Goal: Check status: Check status

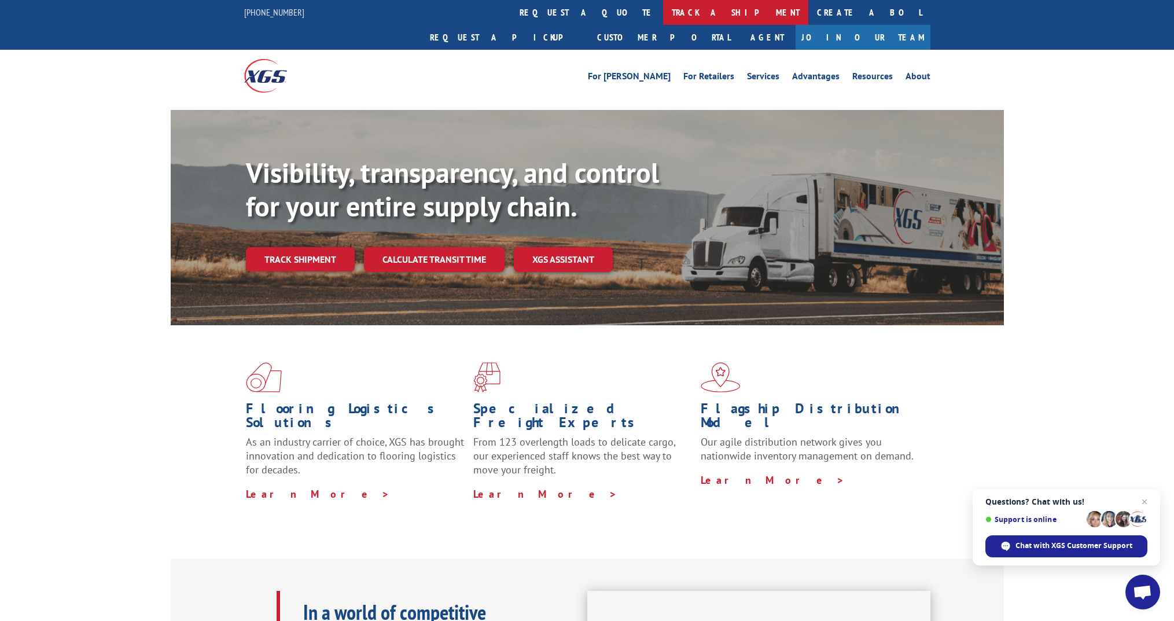
click at [663, 15] on link "track a shipment" at bounding box center [735, 12] width 145 height 25
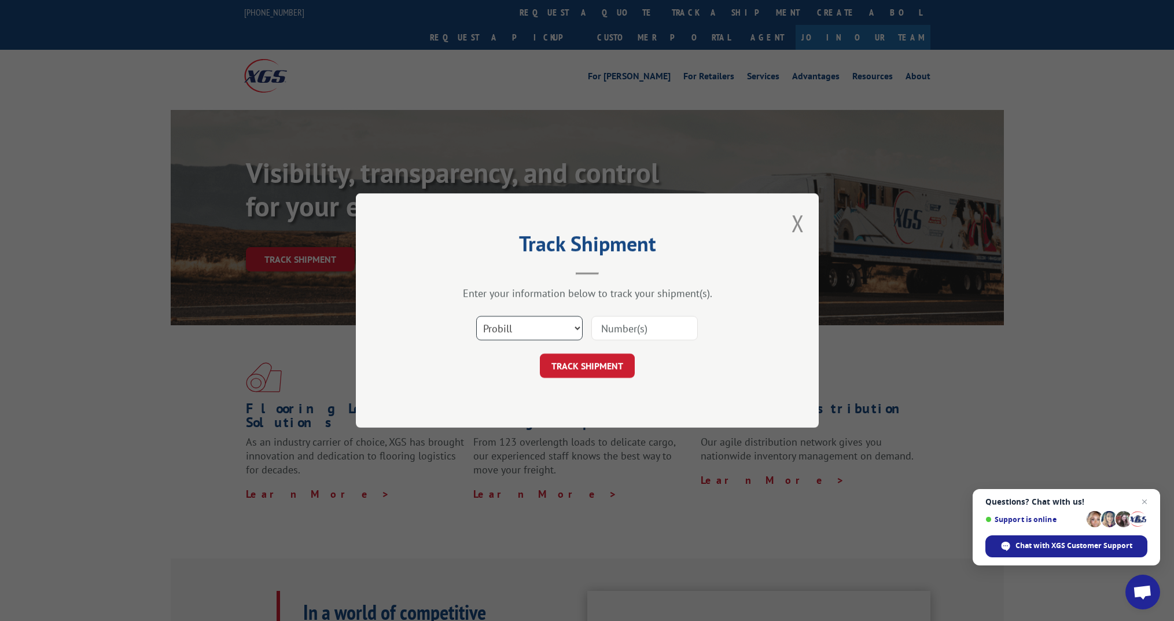
click at [512, 324] on select "Select category... Probill BOL PO" at bounding box center [529, 328] width 106 height 24
select select "bol"
click at [476, 316] on select "Select category... Probill BOL PO" at bounding box center [529, 328] width 106 height 24
click at [641, 328] on input at bounding box center [644, 328] width 106 height 24
paste input "RTM84063325"
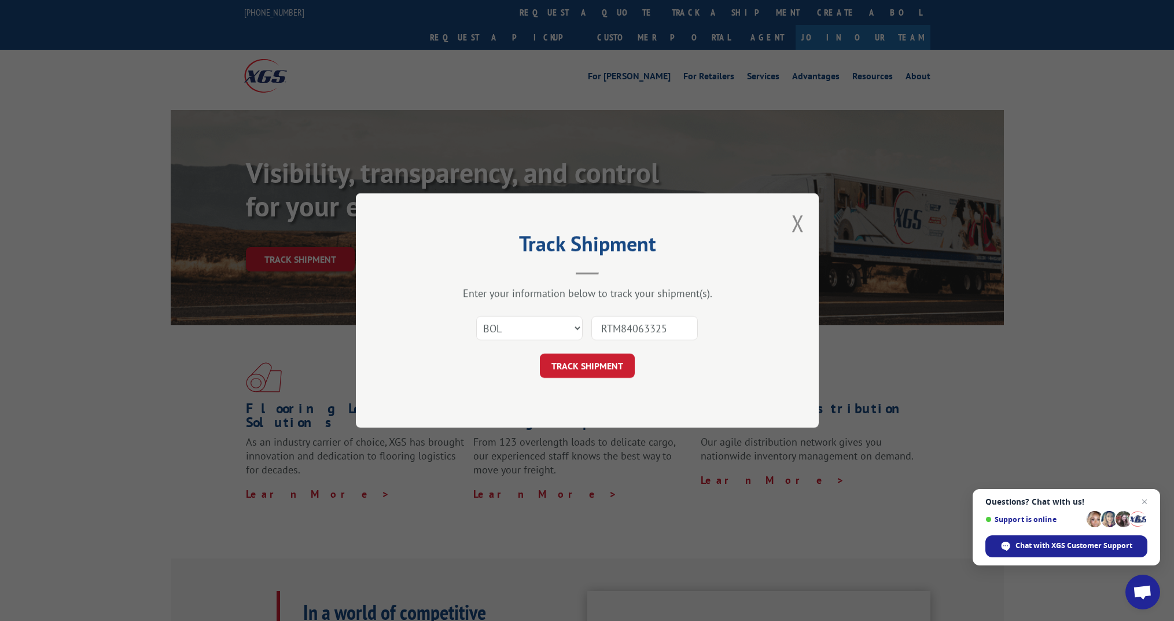
type input "RTM84063325"
drag, startPoint x: 639, startPoint y: 319, endPoint x: 603, endPoint y: 359, distance: 54.5
click at [603, 359] on button "TRACK SHIPMENT" at bounding box center [587, 366] width 95 height 24
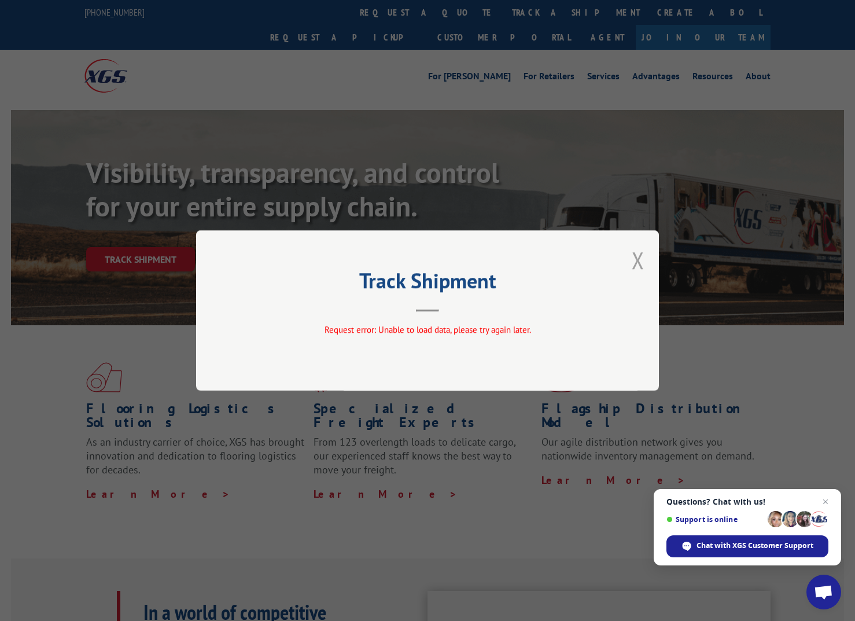
click at [641, 261] on button "Close modal" at bounding box center [638, 260] width 13 height 31
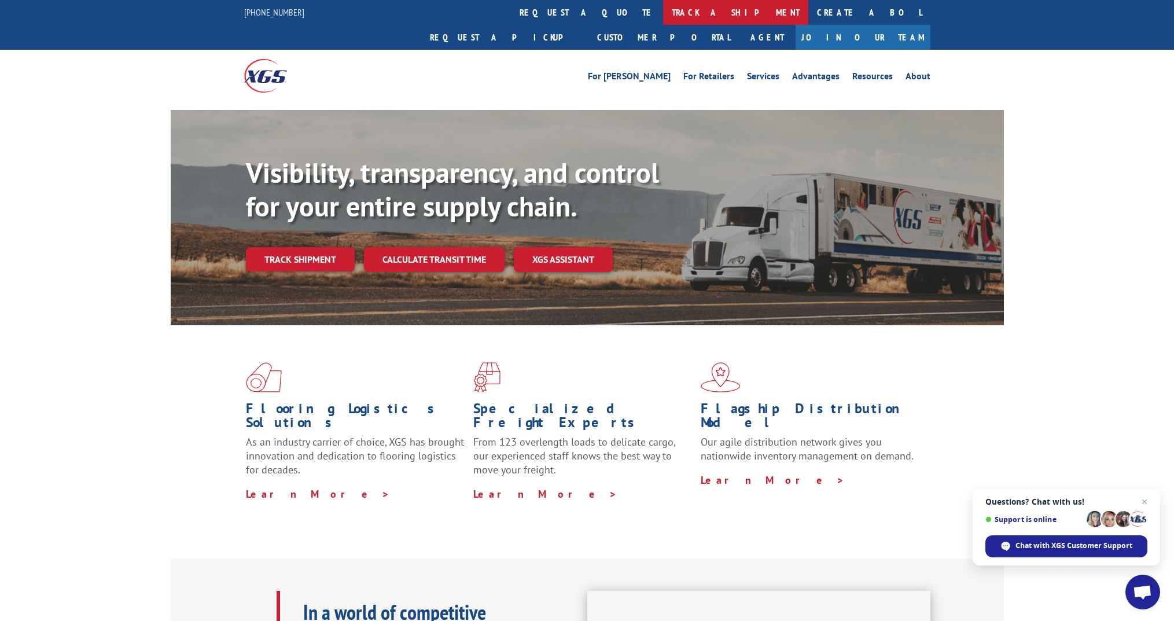
click at [663, 10] on link "track a shipment" at bounding box center [735, 12] width 145 height 25
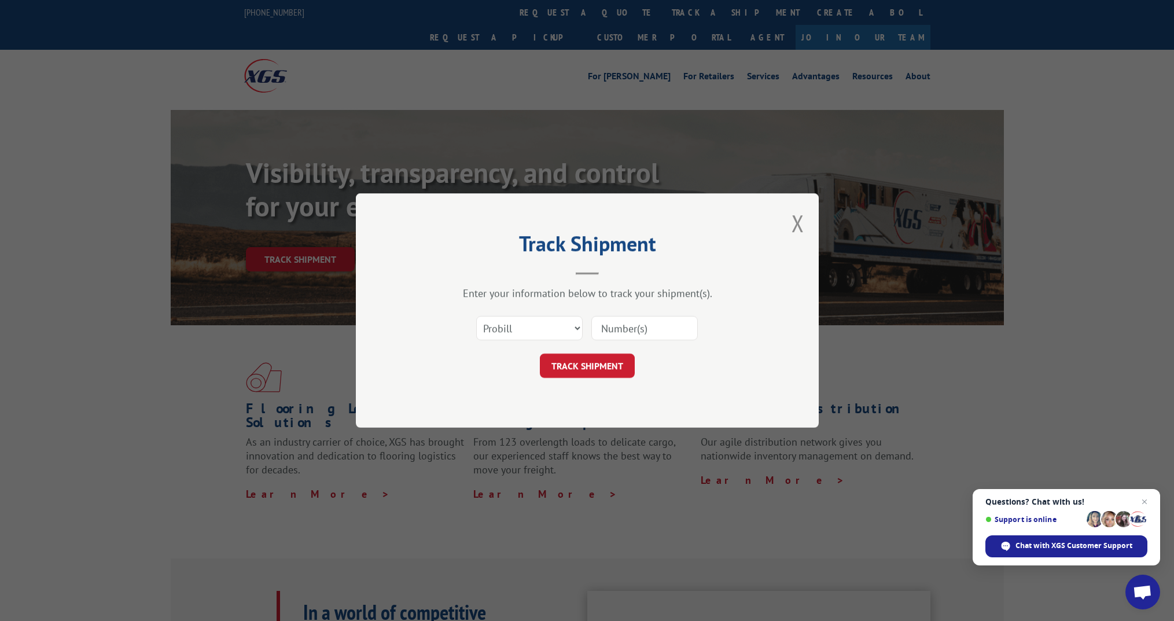
click at [631, 329] on input at bounding box center [644, 328] width 106 height 24
paste input "14142048"
type input "14142048"
click at [595, 370] on button "TRACK SHIPMENT" at bounding box center [587, 366] width 95 height 24
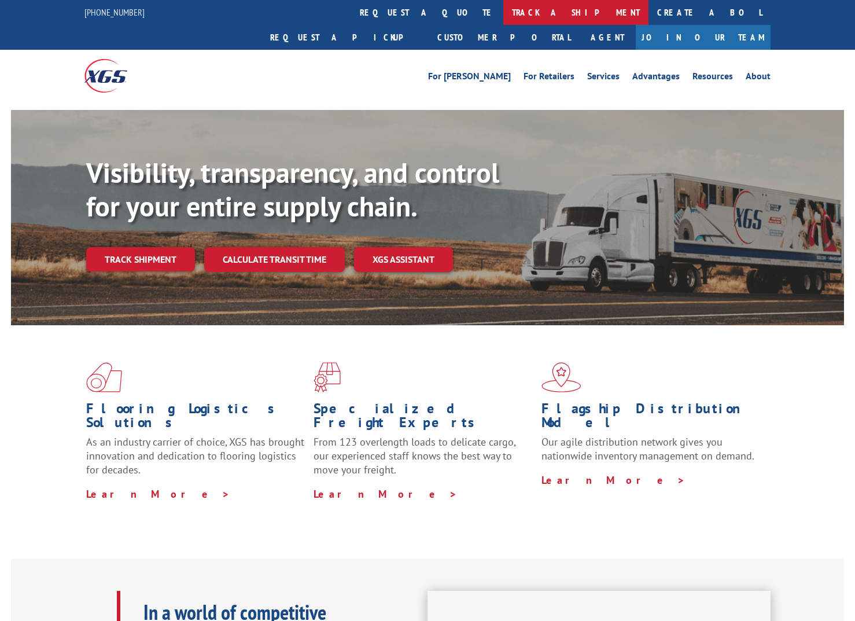
click at [503, 12] on link "track a shipment" at bounding box center [575, 12] width 145 height 25
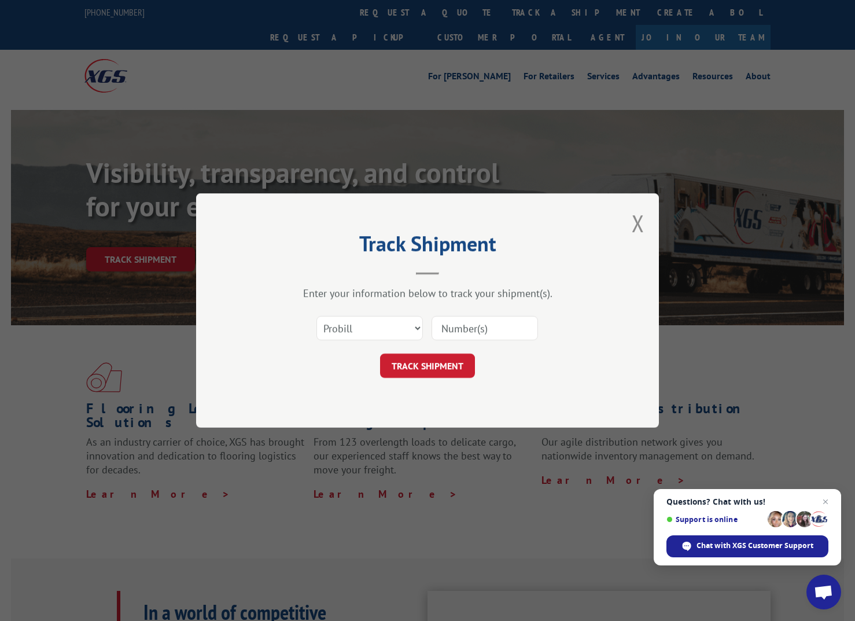
click at [465, 324] on input at bounding box center [485, 328] width 106 height 24
paste input "12490711"
click at [463, 326] on input at bounding box center [485, 328] width 106 height 24
type input "12490711"
click at [435, 361] on button "TRACK SHIPMENT" at bounding box center [427, 366] width 95 height 24
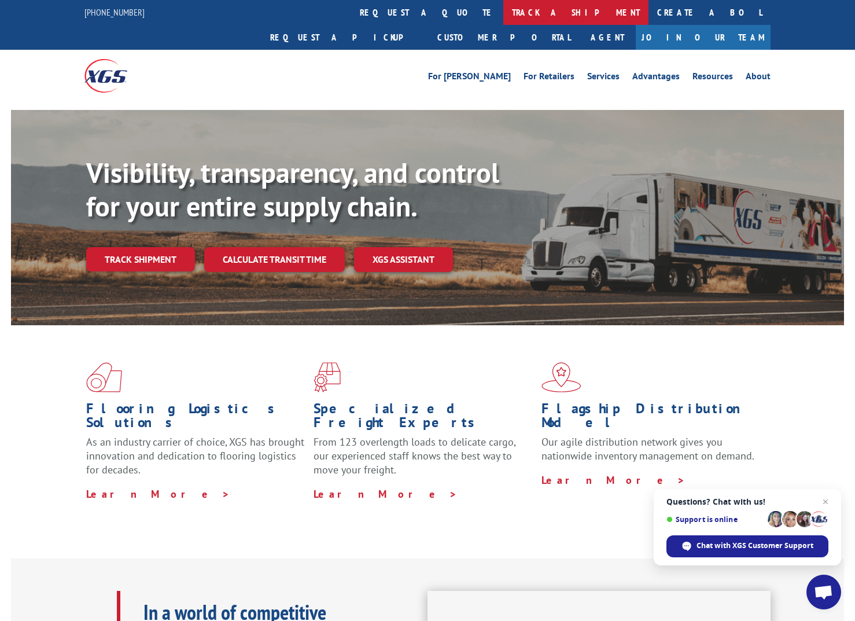
click at [503, 13] on link "track a shipment" at bounding box center [575, 12] width 145 height 25
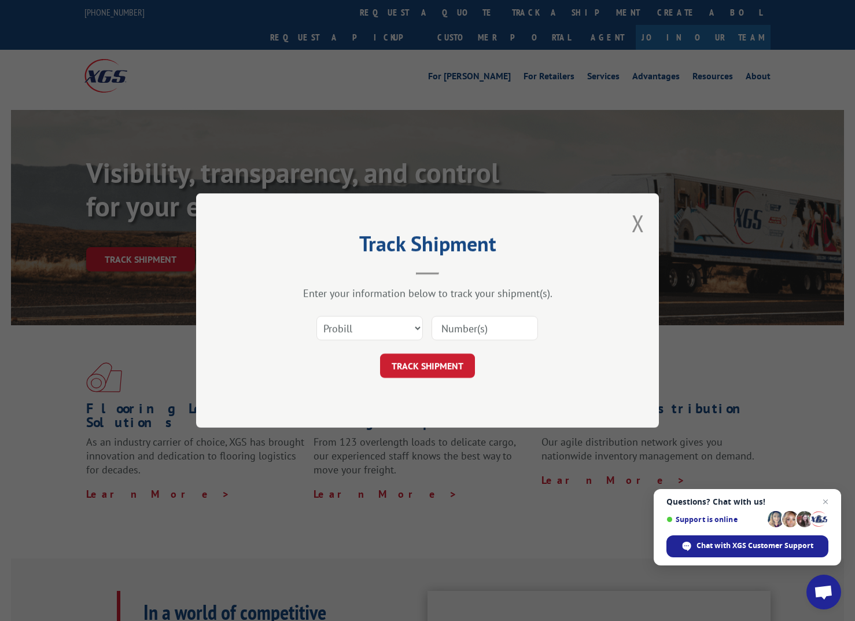
click at [502, 326] on input at bounding box center [485, 328] width 106 height 24
paste input "14142048"
type input "14142048"
click at [413, 367] on button "TRACK SHIPMENT" at bounding box center [427, 366] width 95 height 24
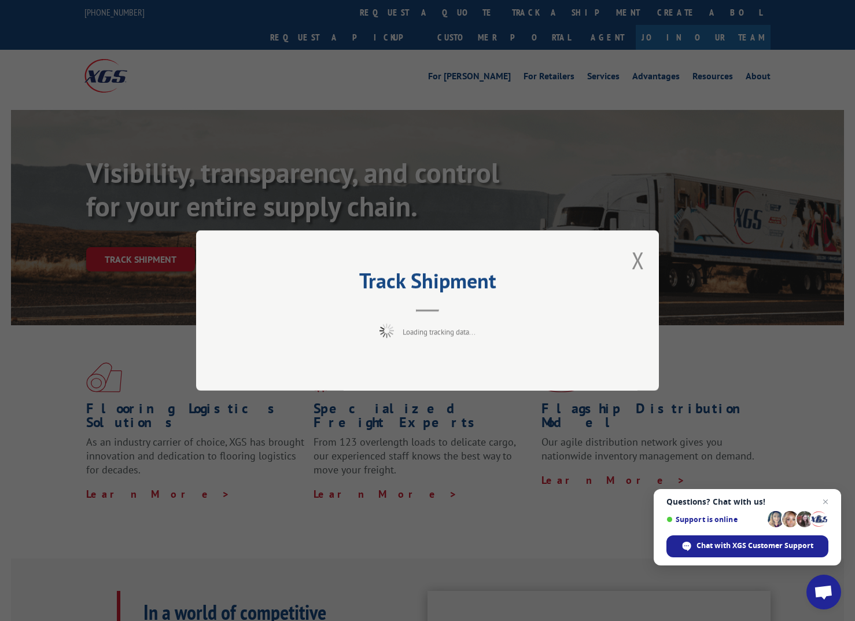
click at [638, 258] on button "Close modal" at bounding box center [638, 260] width 13 height 31
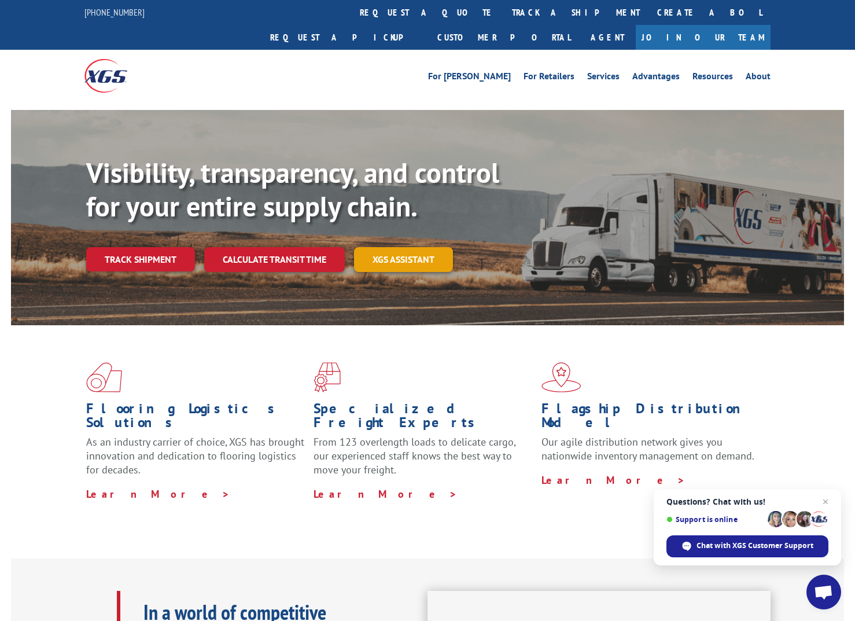
click at [399, 247] on link "XGS ASSISTANT" at bounding box center [403, 259] width 99 height 25
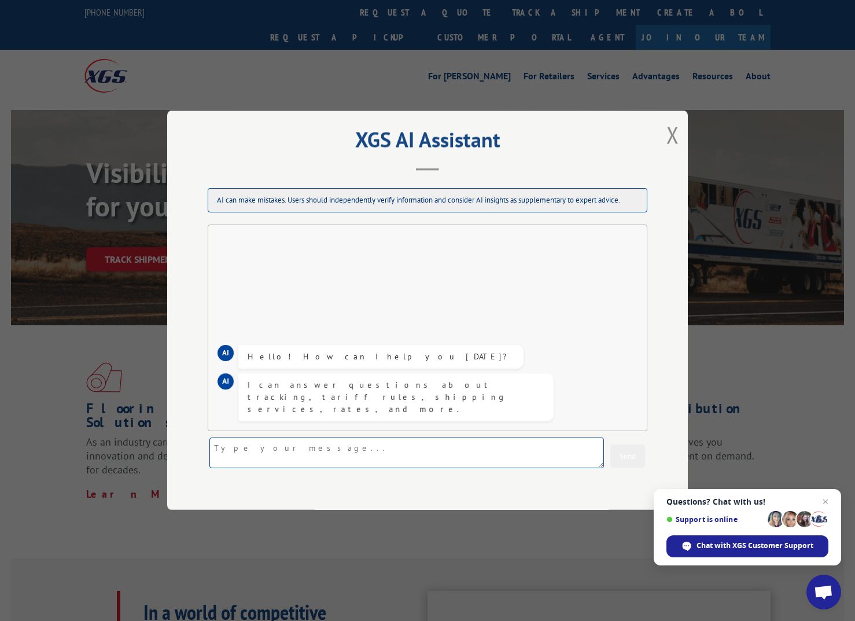
click at [288, 447] on textarea at bounding box center [406, 453] width 395 height 31
paste textarea "14142048"
type textarea "Track 14142048"
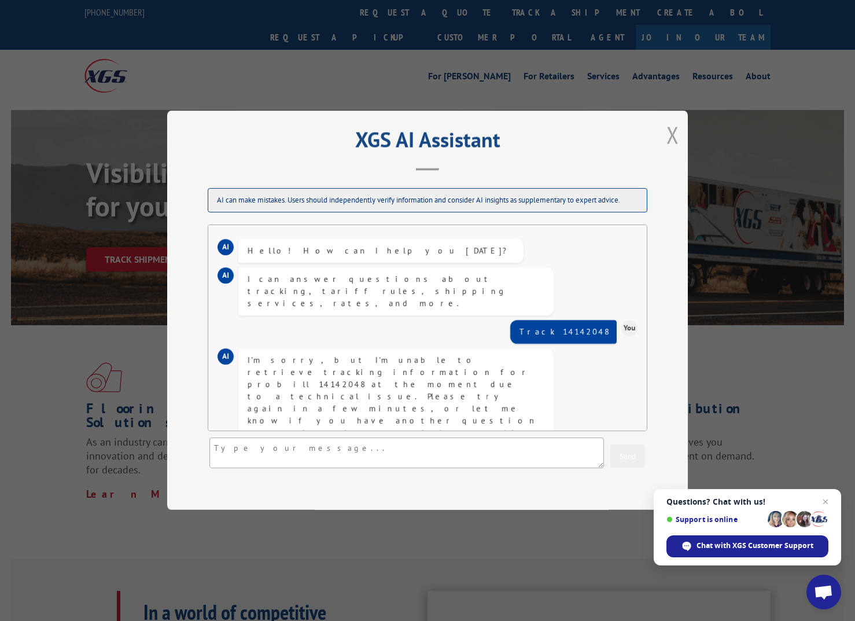
click at [674, 132] on button "Close modal" at bounding box center [673, 134] width 13 height 31
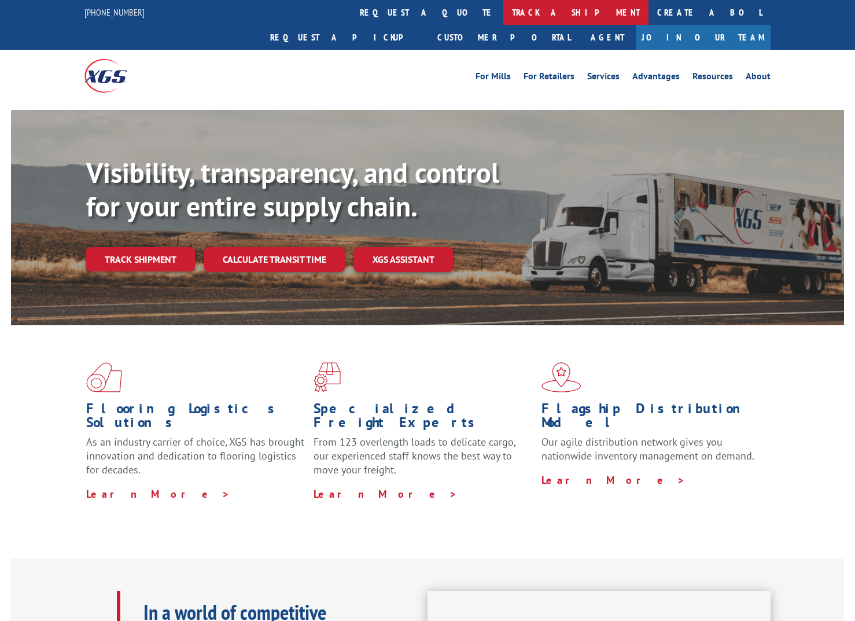
click at [503, 16] on link "track a shipment" at bounding box center [575, 12] width 145 height 25
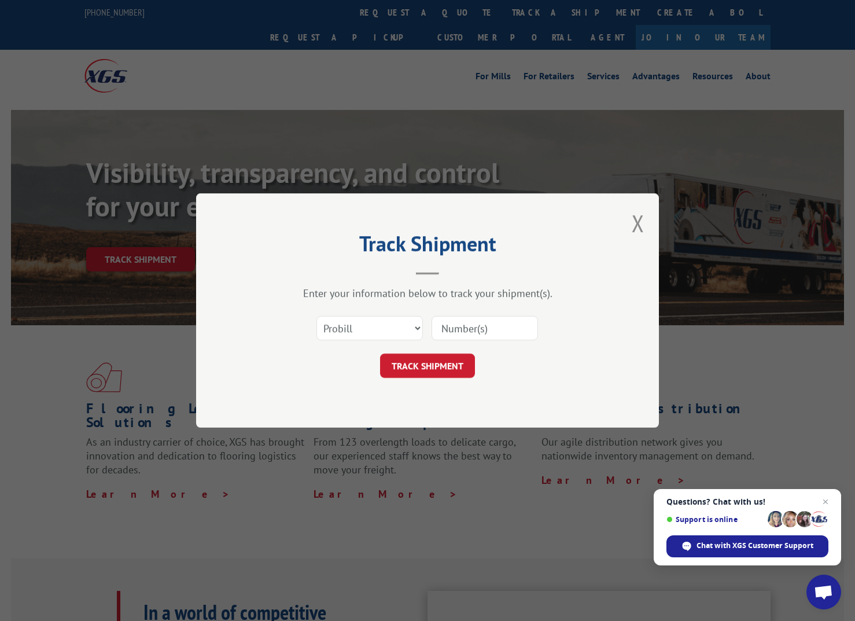
click at [464, 328] on input at bounding box center [485, 328] width 106 height 24
type input "12490711"
click at [444, 367] on button "TRACK SHIPMENT" at bounding box center [427, 366] width 95 height 24
